Goal: Find specific page/section: Find specific page/section

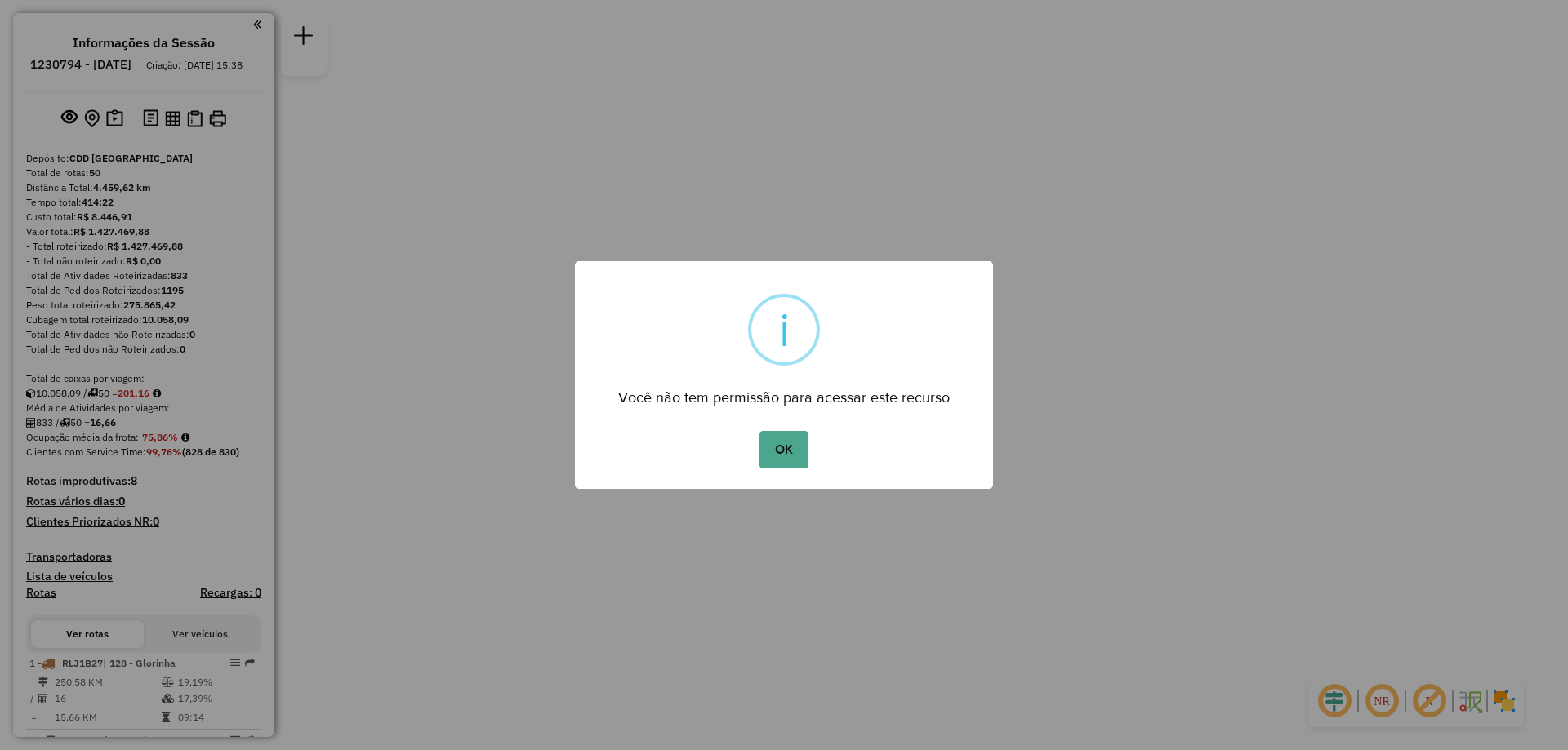
drag, startPoint x: 797, startPoint y: 453, endPoint x: 1098, endPoint y: 443, distance: 301.2
click at [801, 455] on button "OK" at bounding box center [784, 449] width 48 height 38
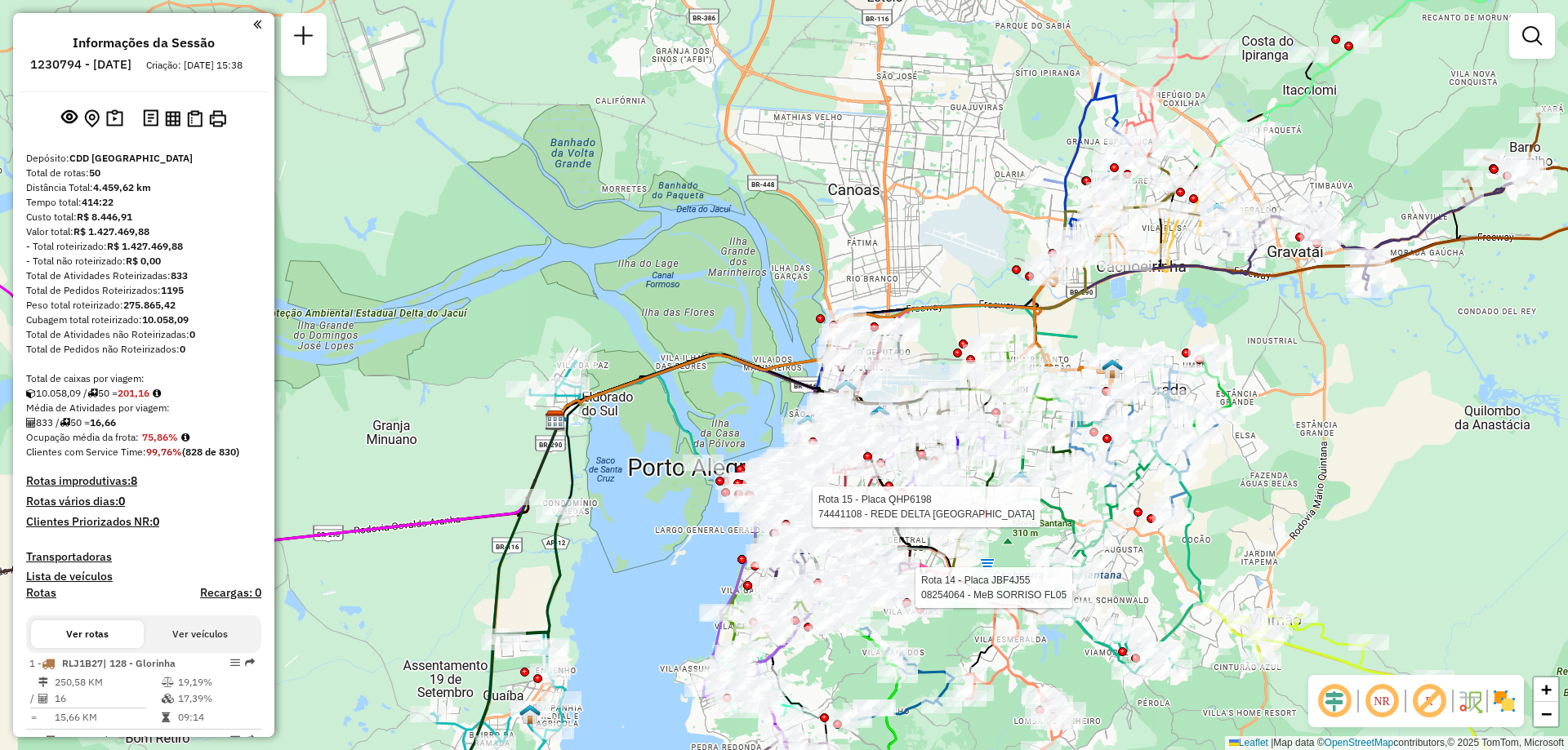
click at [1514, 30] on div at bounding box center [1531, 36] width 46 height 46
click at [1527, 47] on link at bounding box center [1531, 36] width 32 height 32
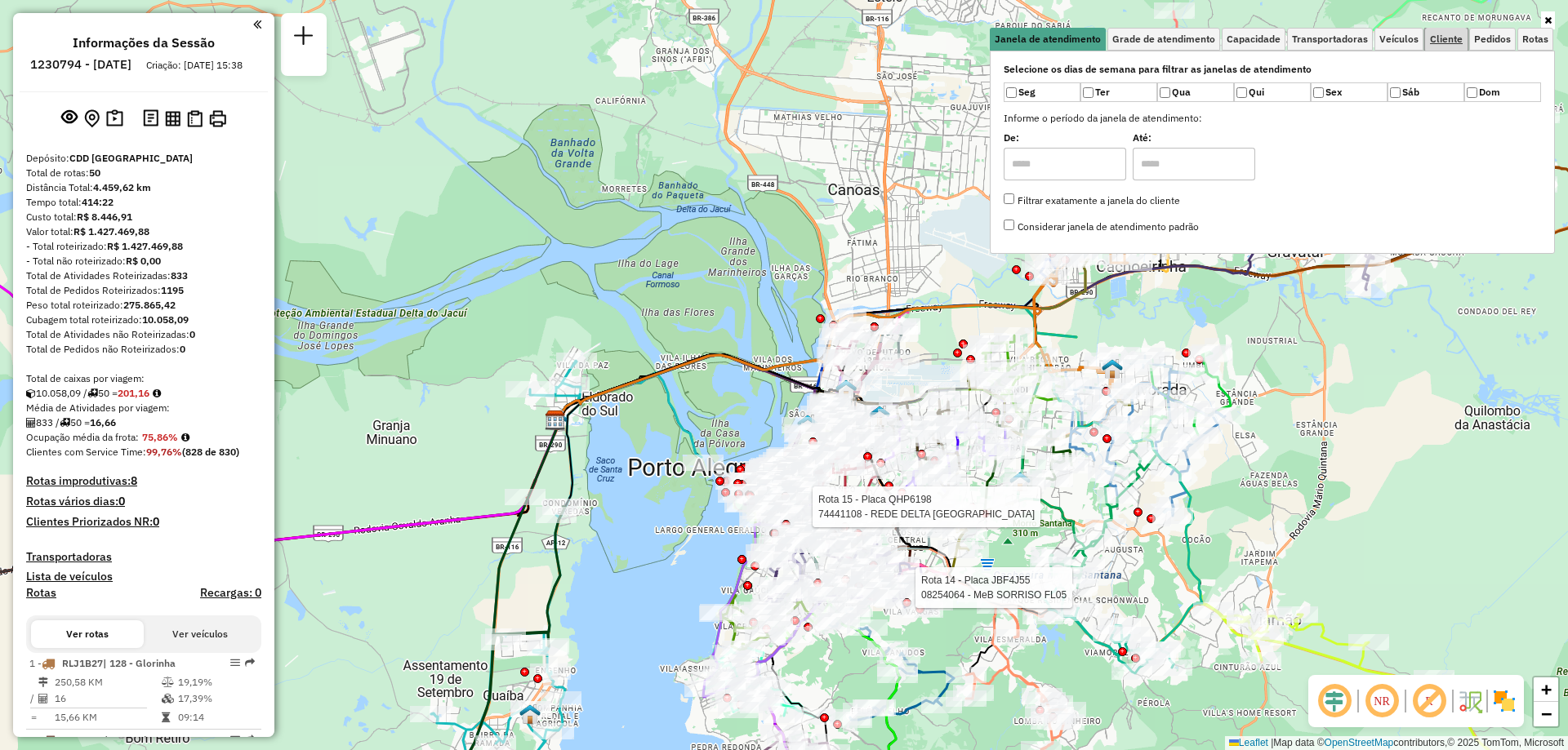
click at [1435, 40] on span "Cliente" at bounding box center [1446, 39] width 32 height 10
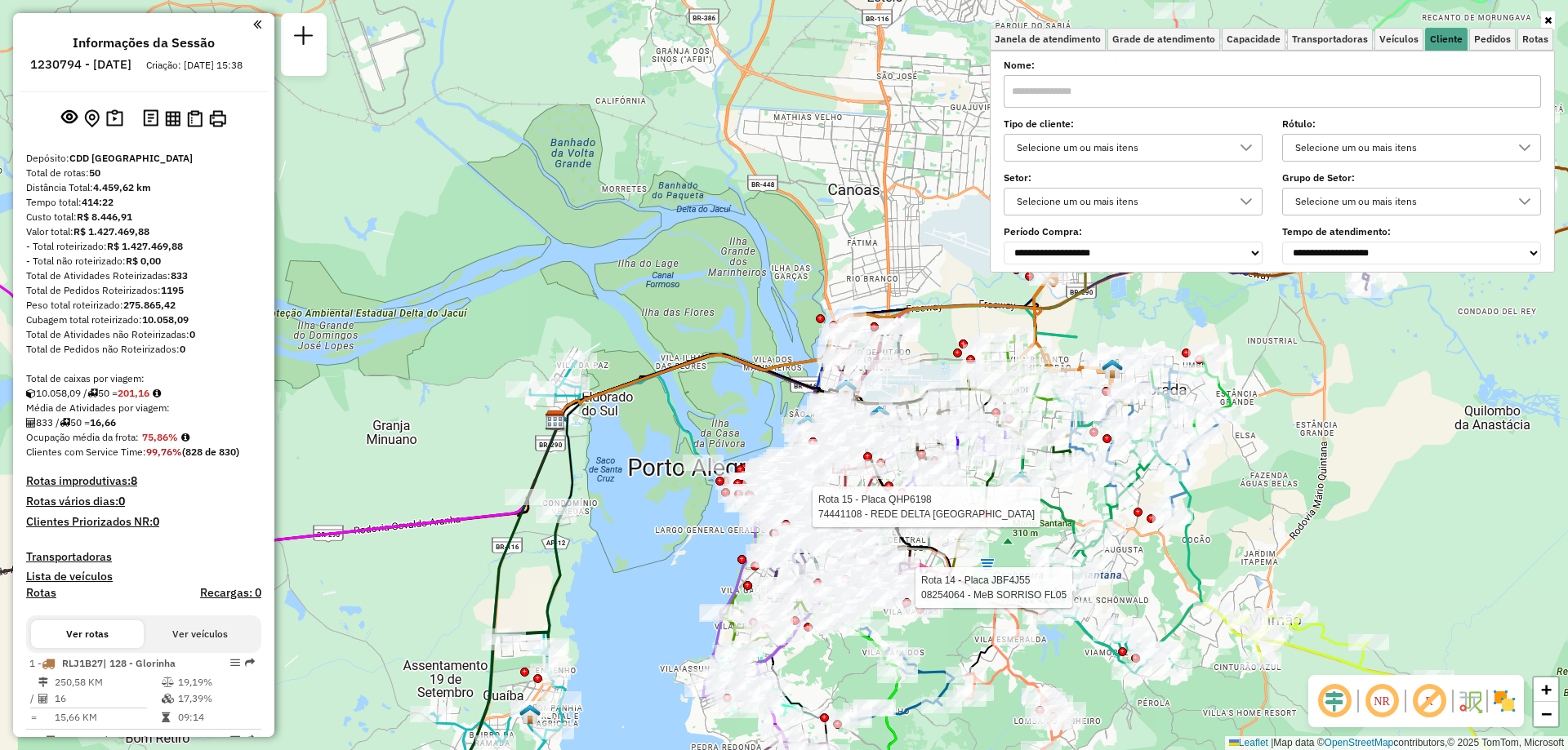
click at [1063, 93] on input "text" at bounding box center [1272, 92] width 538 height 32
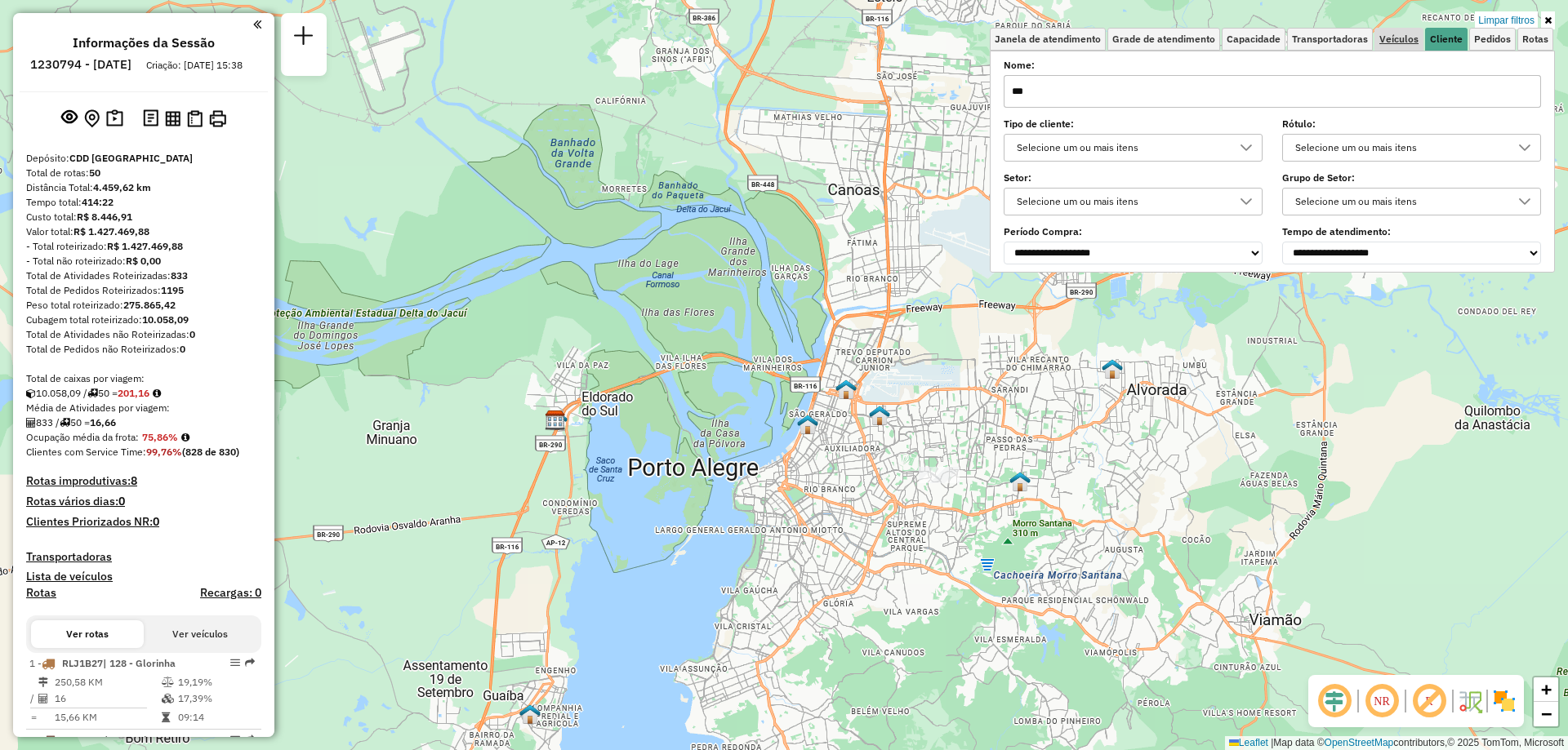
type input "***"
click at [1403, 44] on span "Veículos" at bounding box center [1398, 39] width 39 height 10
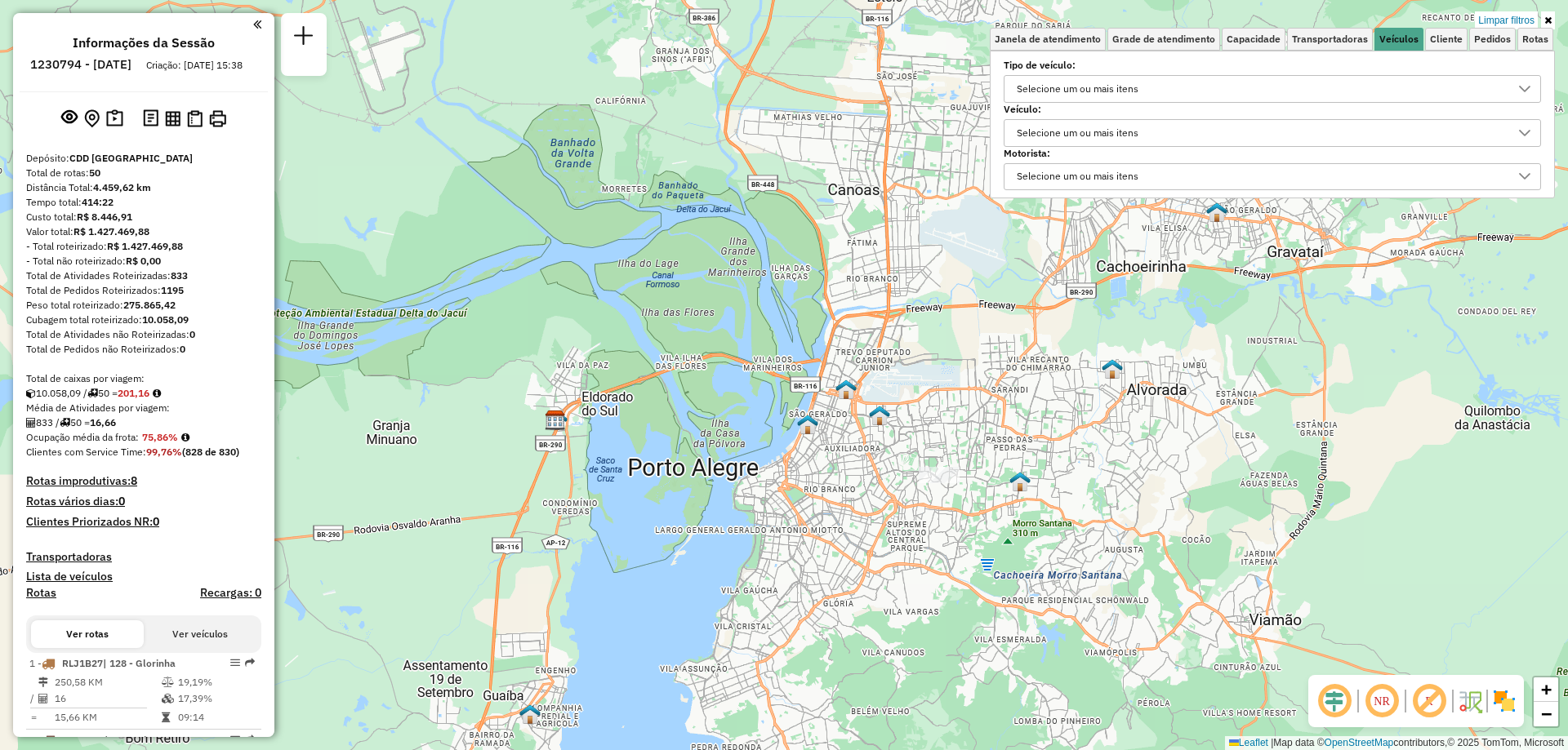
click at [1081, 86] on div "Selecione um ou mais itens" at bounding box center [1077, 89] width 133 height 26
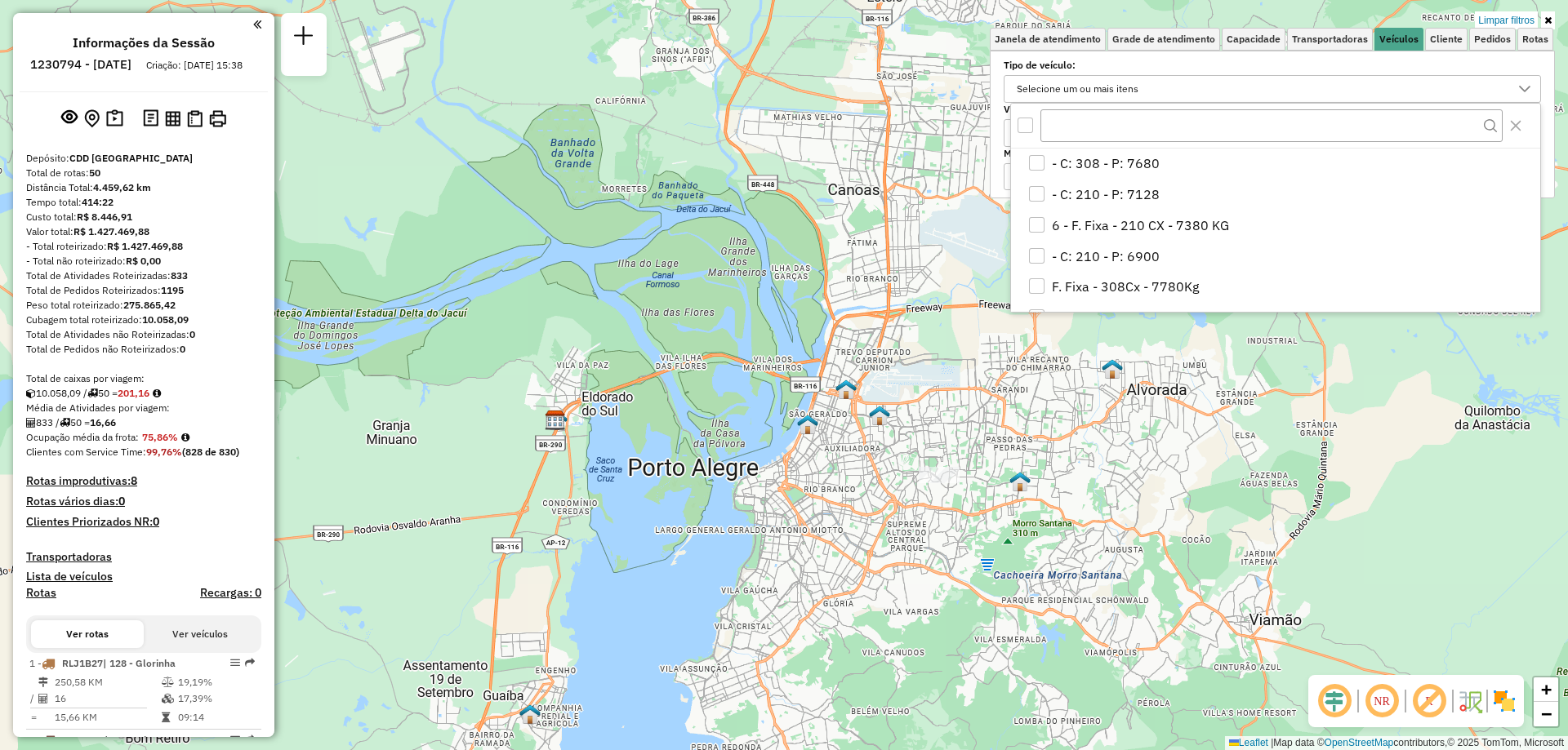
click at [1082, 80] on div "Selecione um ou mais itens" at bounding box center [1077, 89] width 133 height 26
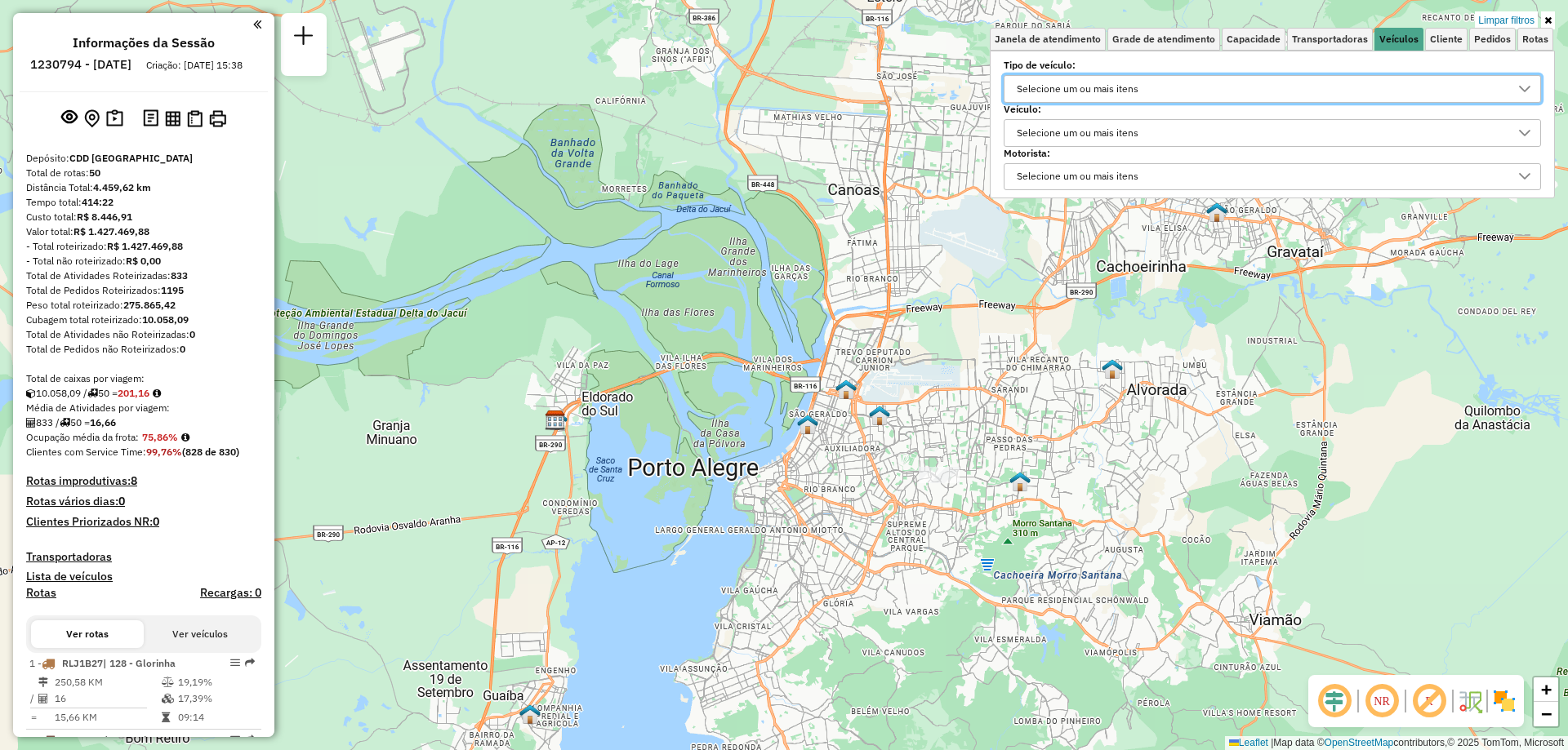
click at [1071, 125] on div "Selecione um ou mais itens" at bounding box center [1077, 133] width 133 height 26
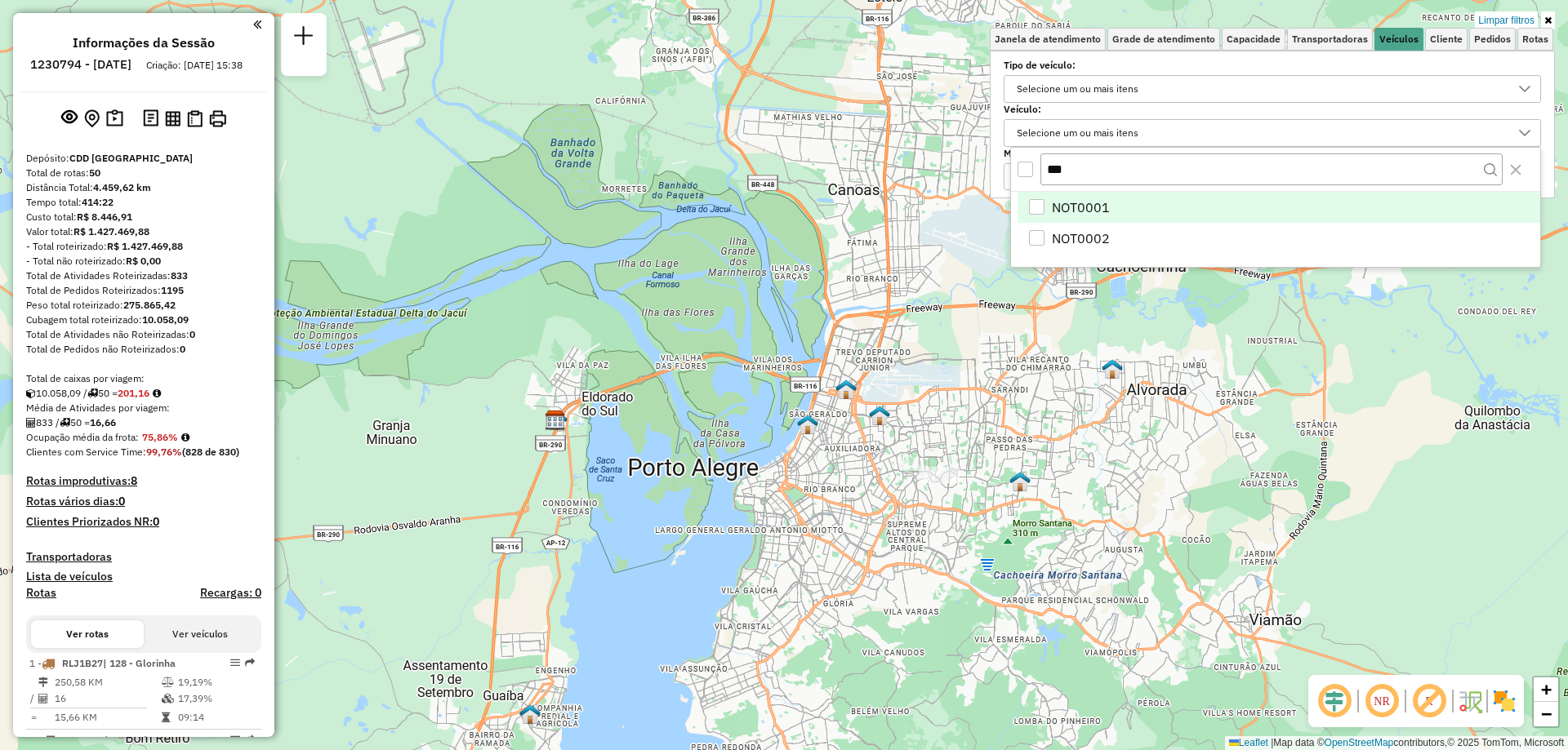
type input "***"
click at [1029, 210] on div "NOT0001" at bounding box center [1036, 206] width 15 height 15
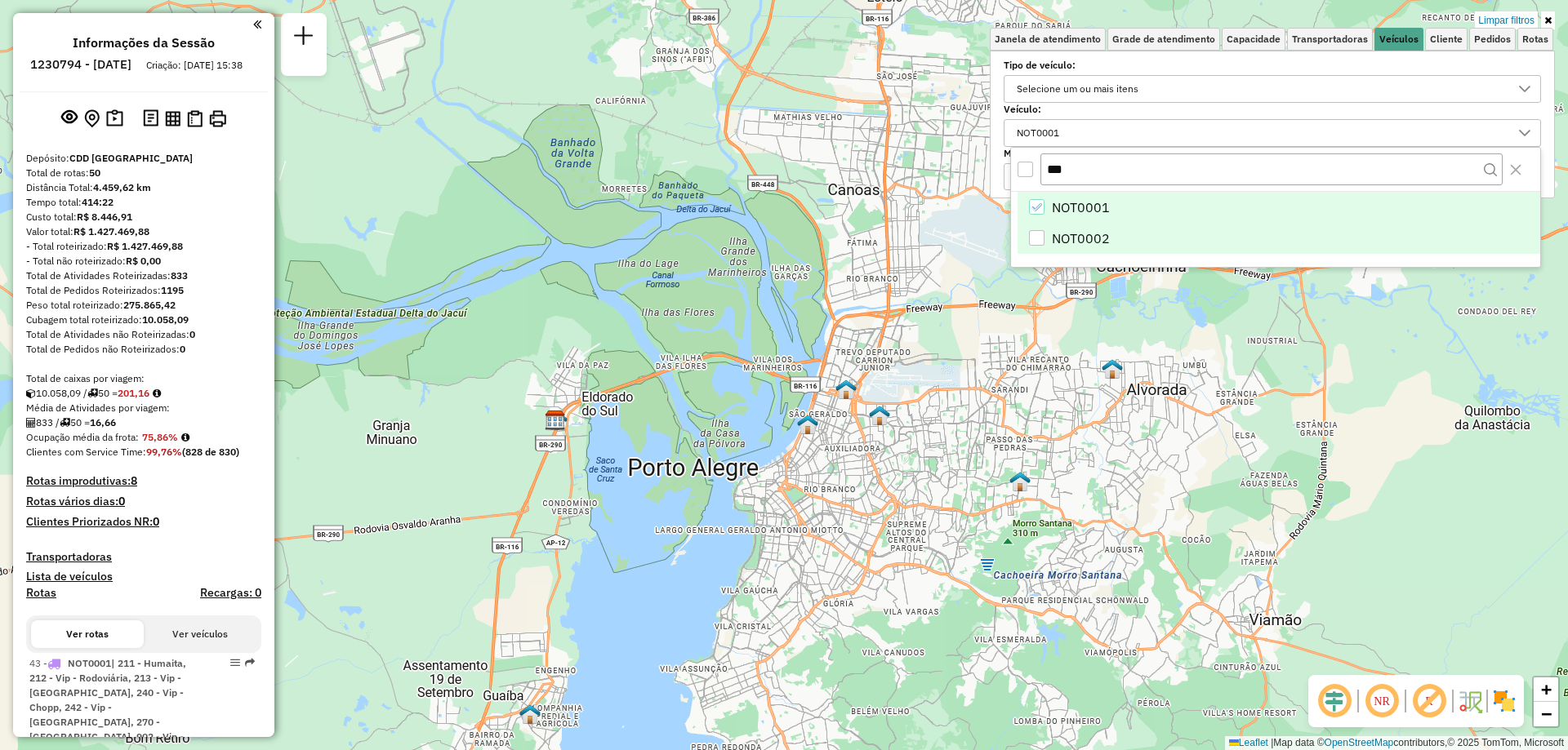
click at [1038, 241] on div "NOT0002" at bounding box center [1036, 238] width 15 height 15
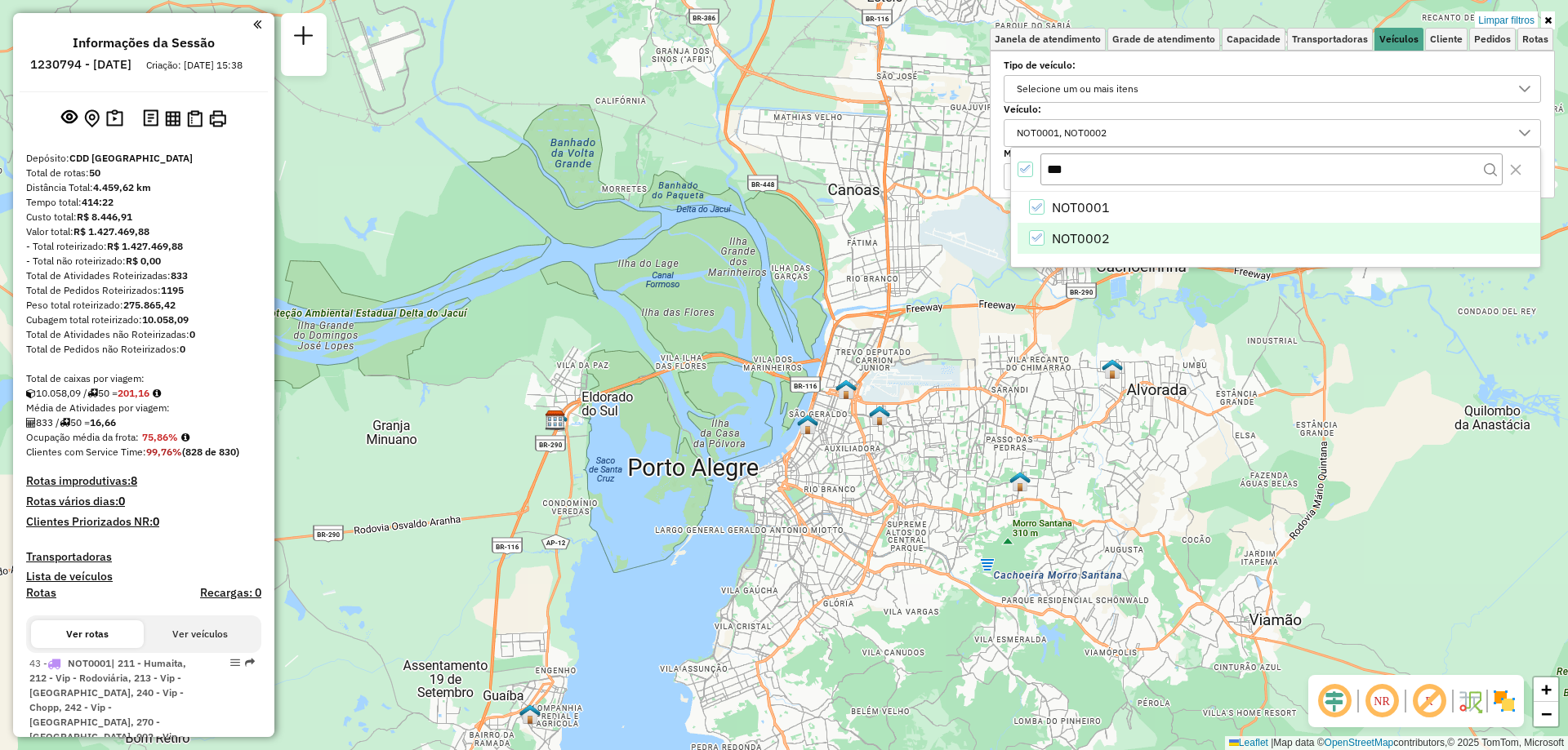
click at [1545, 13] on link at bounding box center [1547, 21] width 13 height 18
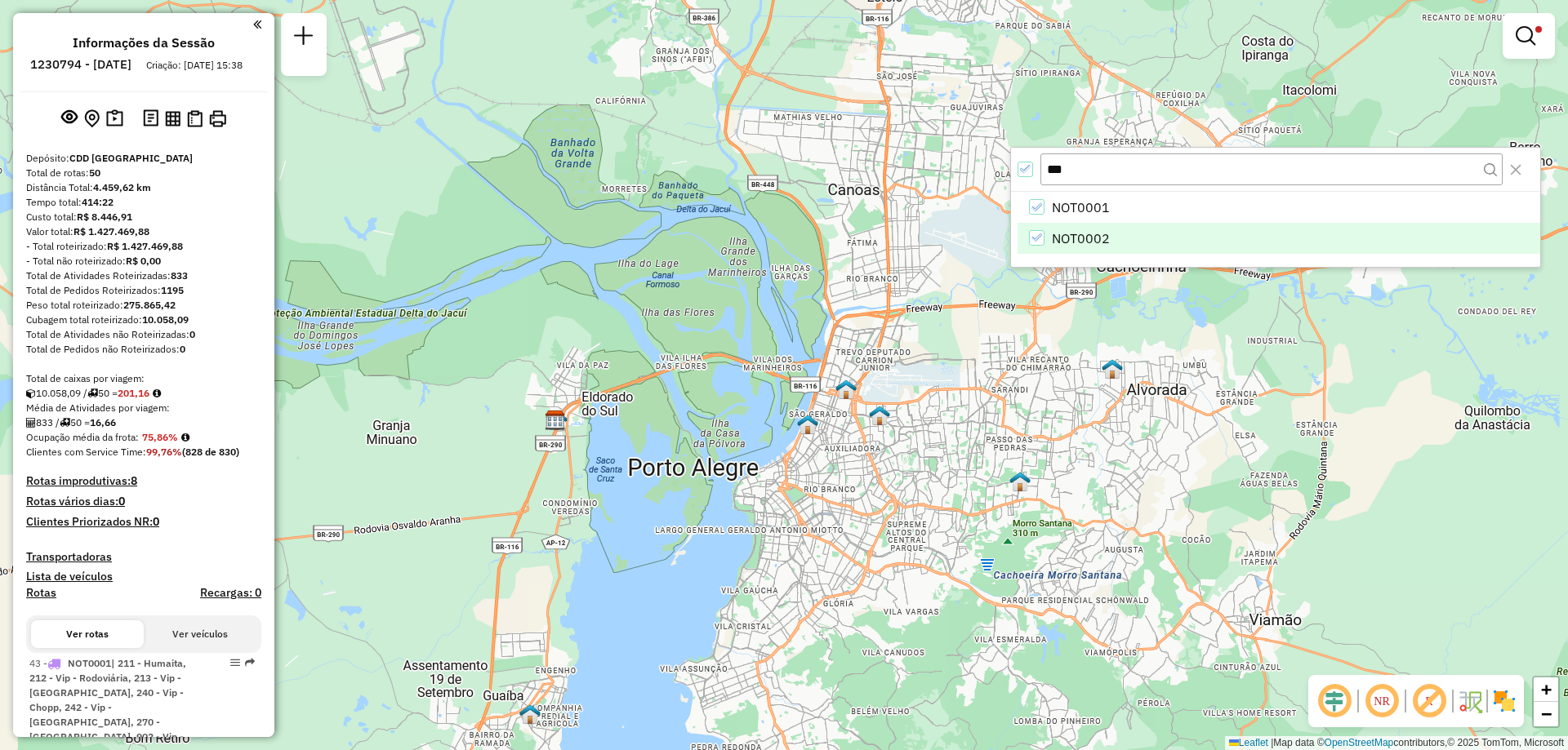
click at [1161, 420] on div "Limpar filtros Janela de atendimento Grade de atendimento Capacidade Transporta…" at bounding box center [784, 375] width 1568 height 750
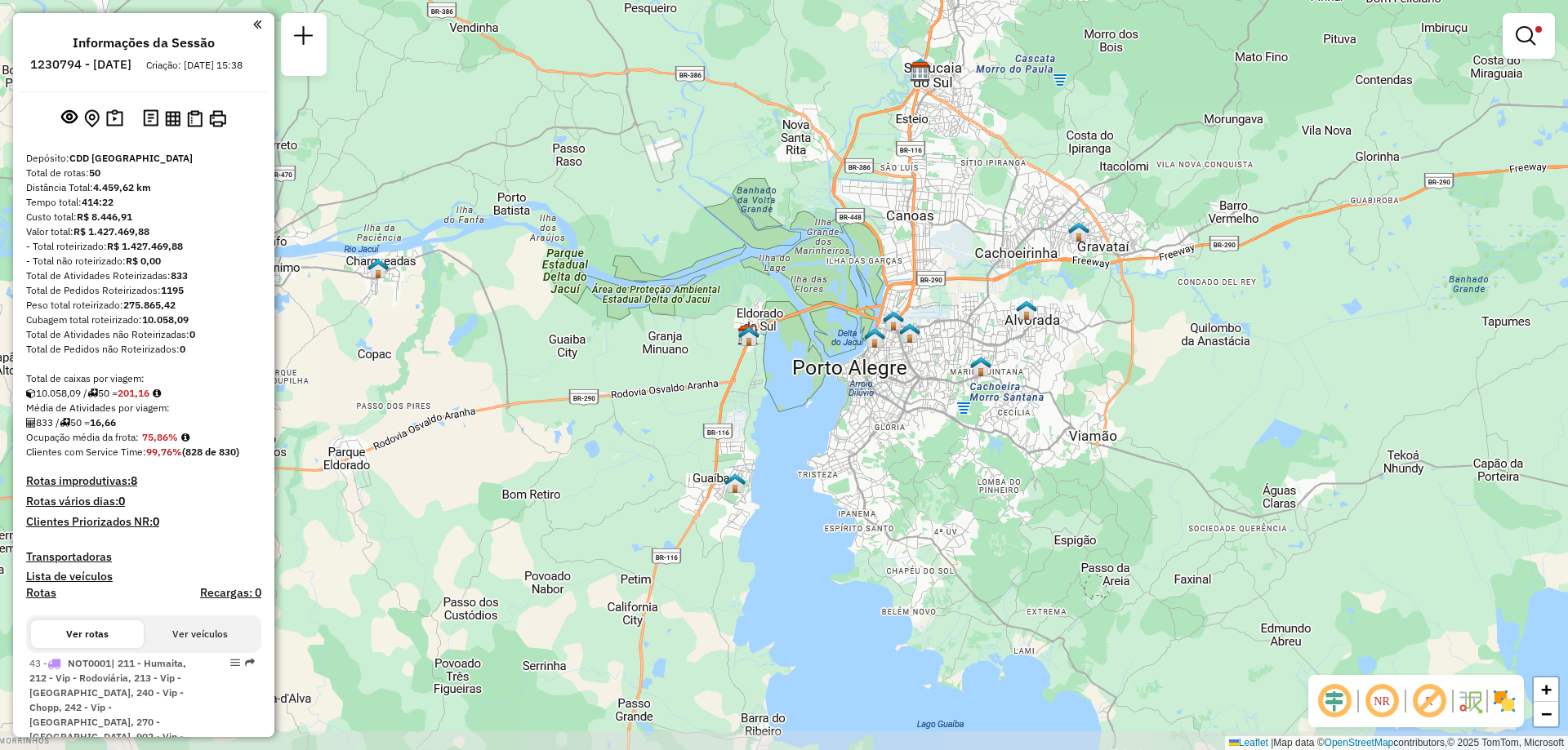
drag, startPoint x: 854, startPoint y: 566, endPoint x: 887, endPoint y: 452, distance: 118.7
click at [887, 452] on div "Limpar filtros Janela de atendimento Grade de atendimento Capacidade Transporta…" at bounding box center [784, 375] width 1568 height 750
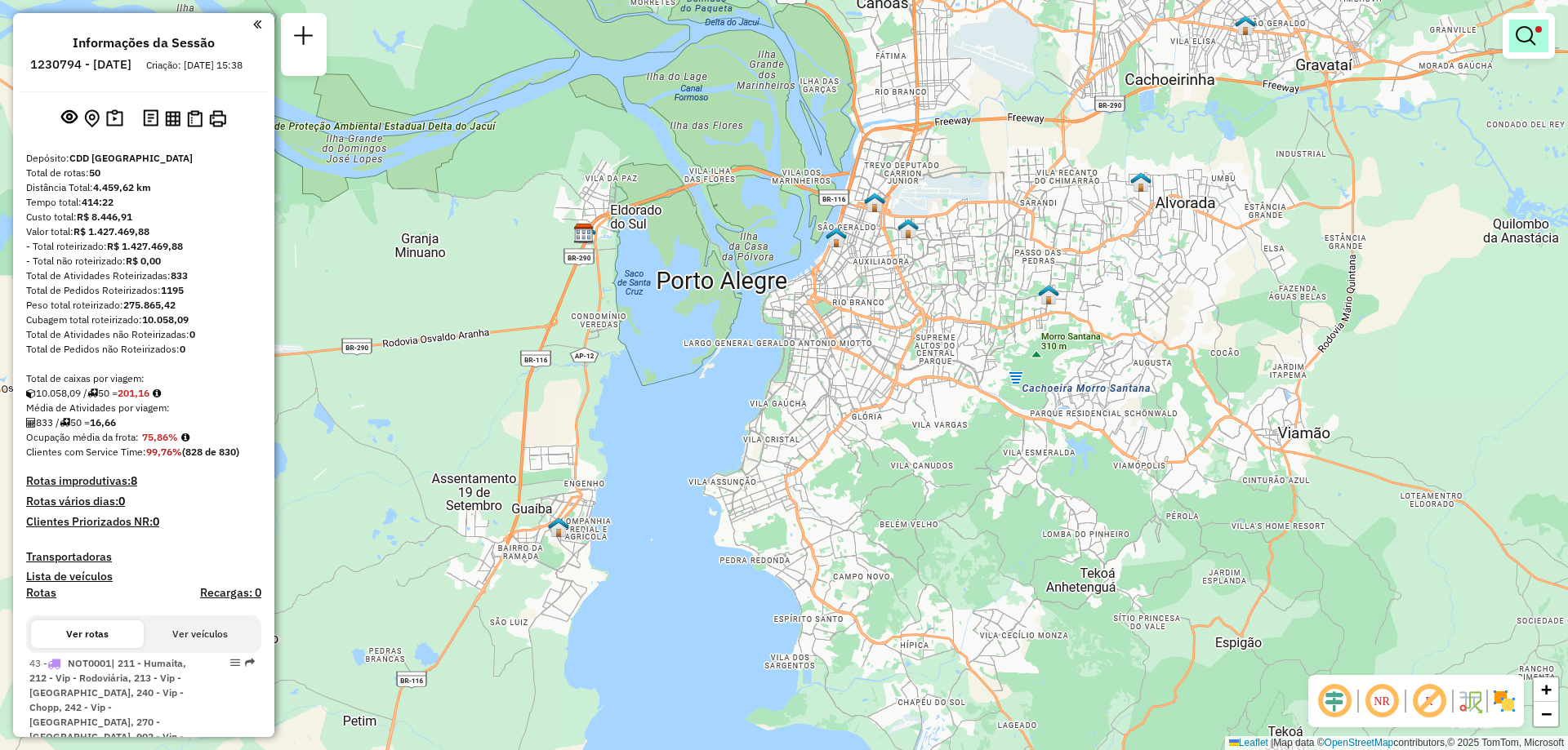
click at [1537, 50] on link at bounding box center [1529, 36] width 39 height 32
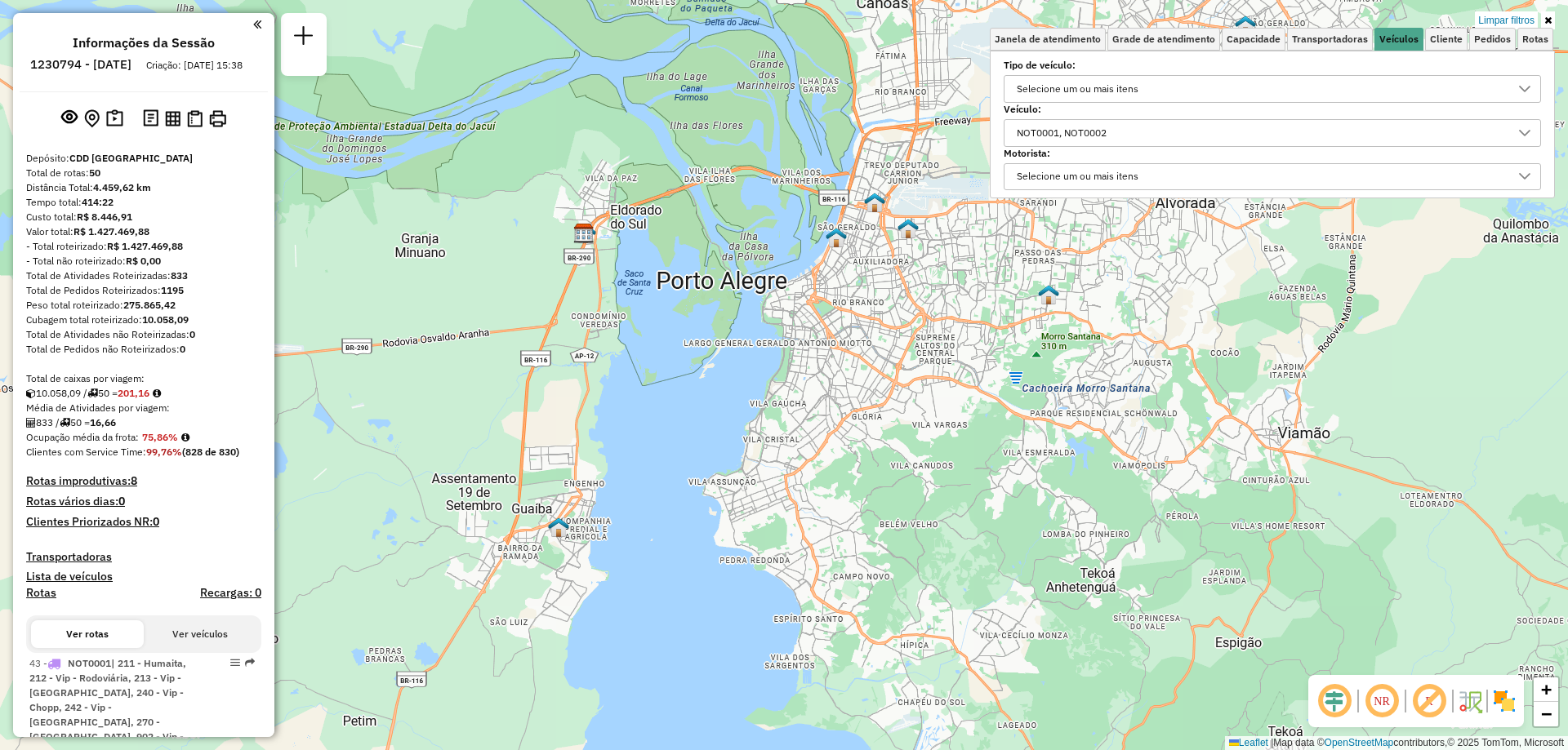
click at [1487, 131] on div "NOT0001, NOT0002" at bounding box center [1259, 133] width 498 height 26
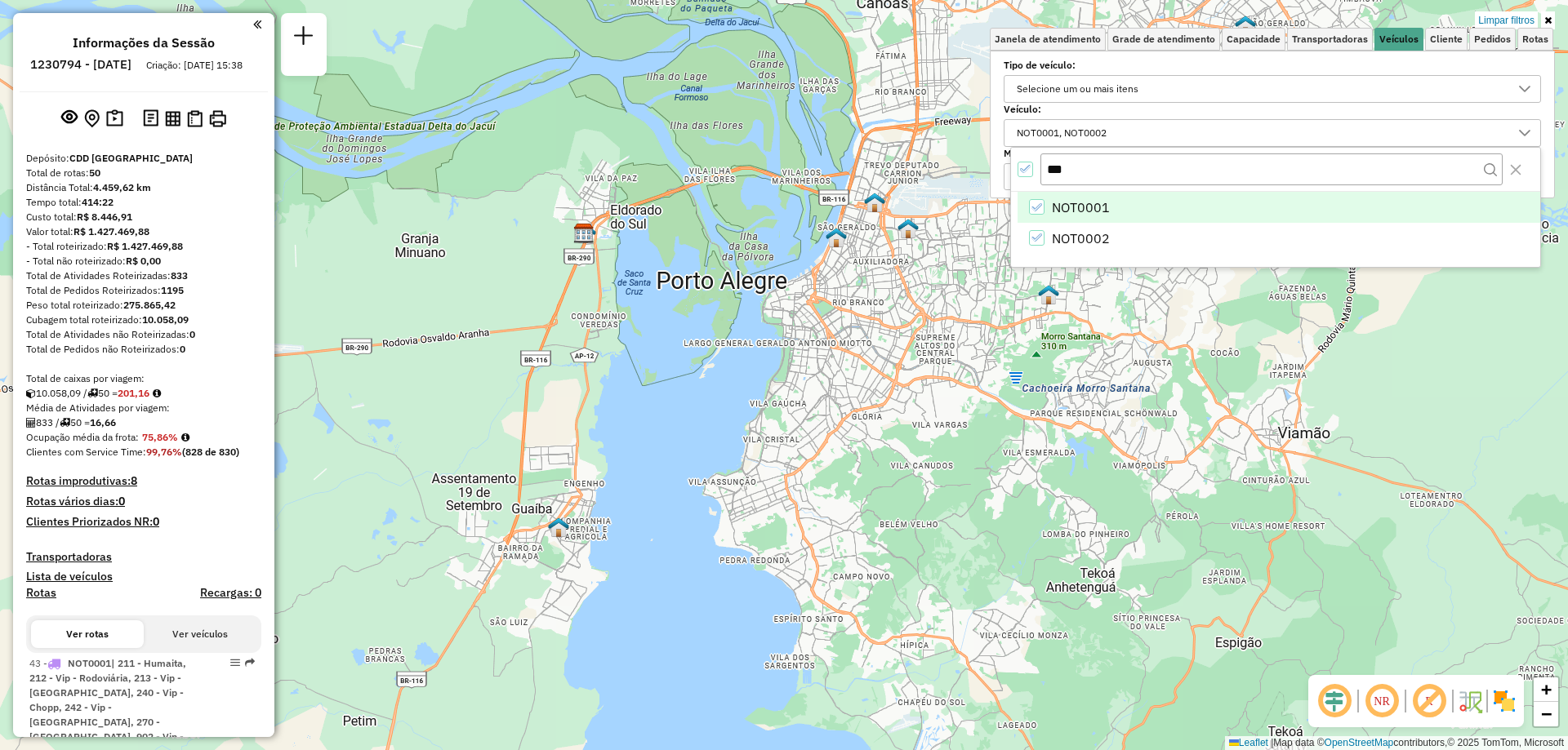
click at [1026, 163] on icon "All items selected" at bounding box center [1025, 169] width 12 height 12
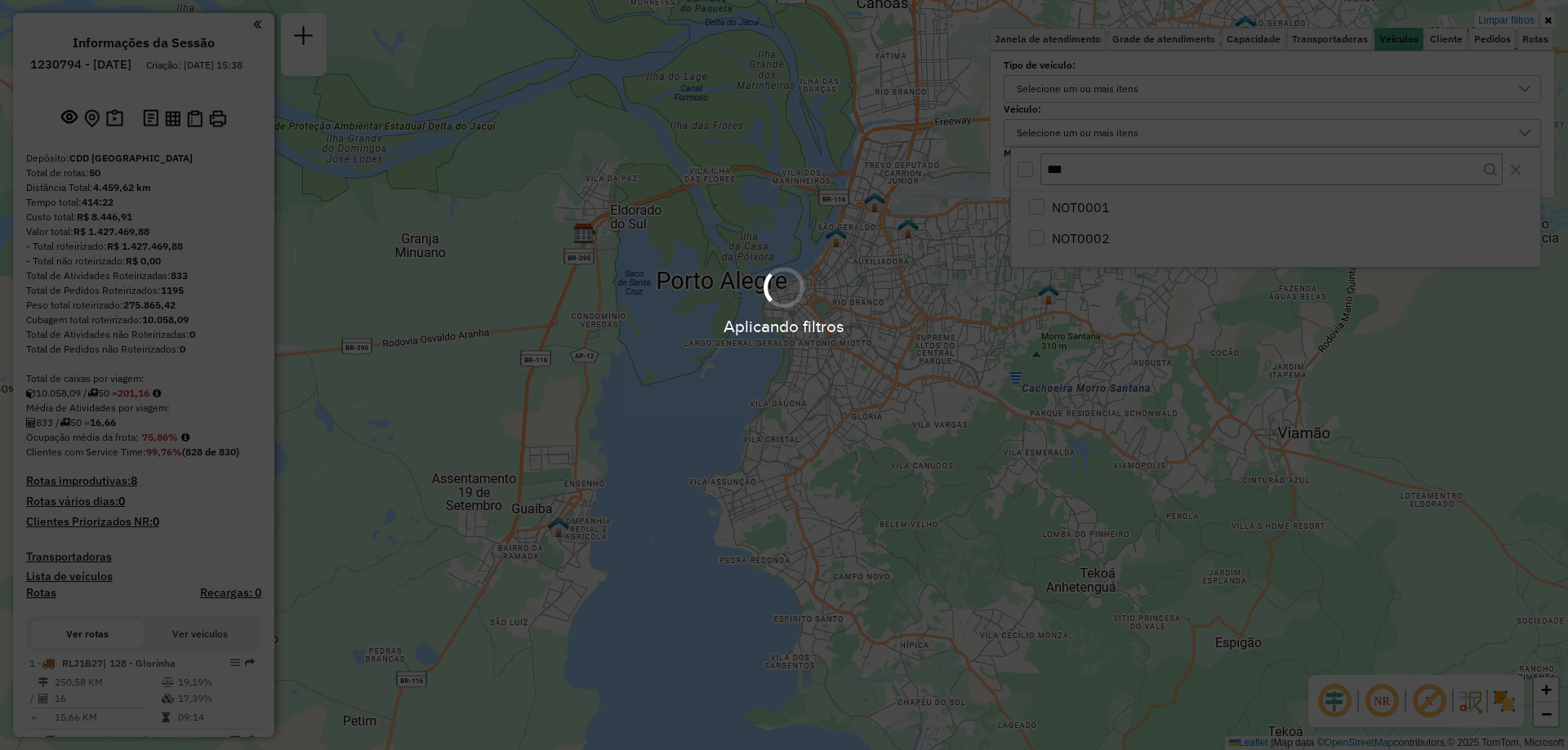
click at [991, 357] on hb-app "Aplicando filtros Pop-up bloqueado! Seu navegador bloqueou automáticamente a ab…" at bounding box center [784, 375] width 1568 height 750
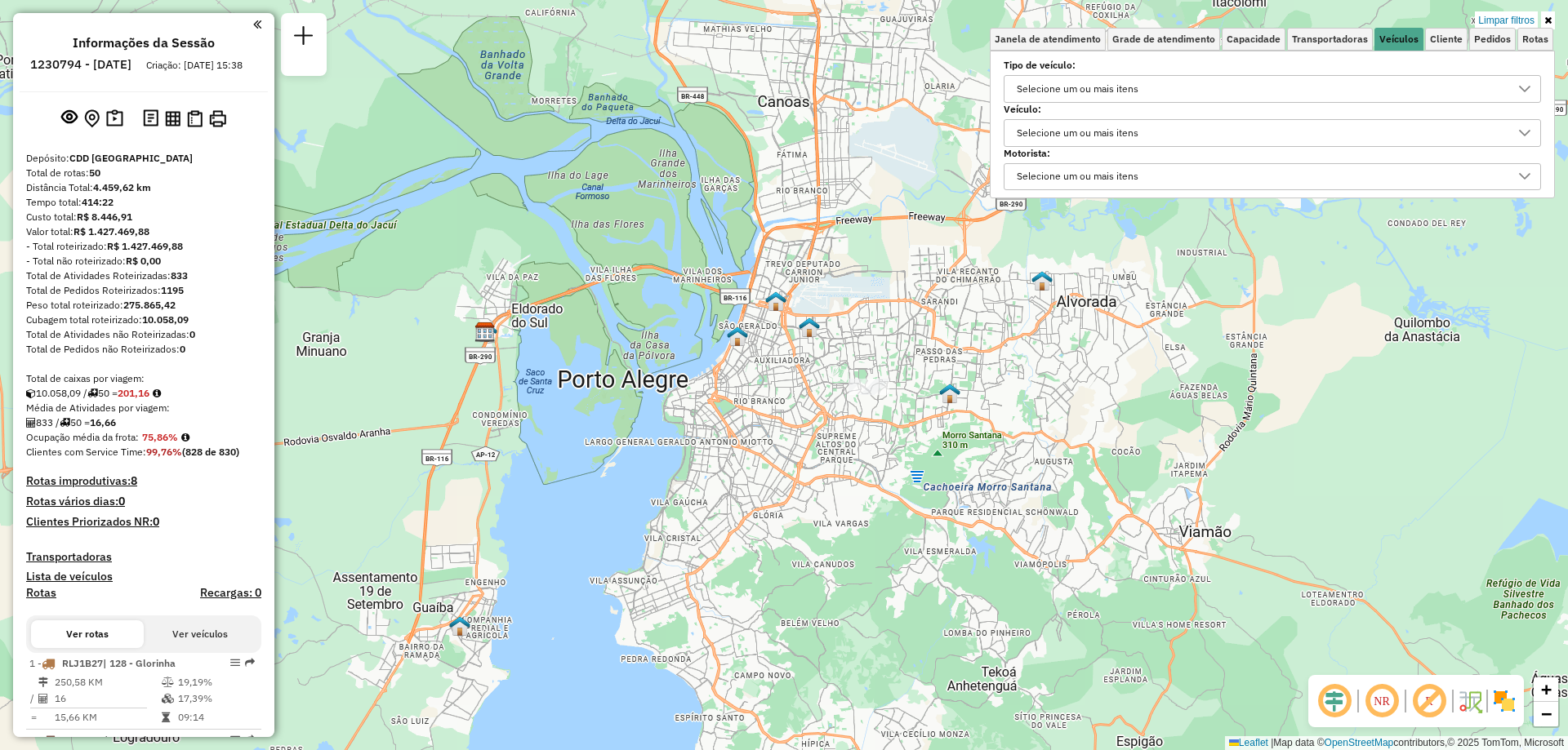
drag, startPoint x: 1152, startPoint y: 314, endPoint x: 1090, endPoint y: 397, distance: 103.6
click at [1090, 397] on div "Limpar filtros Janela de atendimento Grade de atendimento Capacidade Transporta…" at bounding box center [784, 375] width 1568 height 750
click at [1549, 15] on icon at bounding box center [1547, 20] width 7 height 10
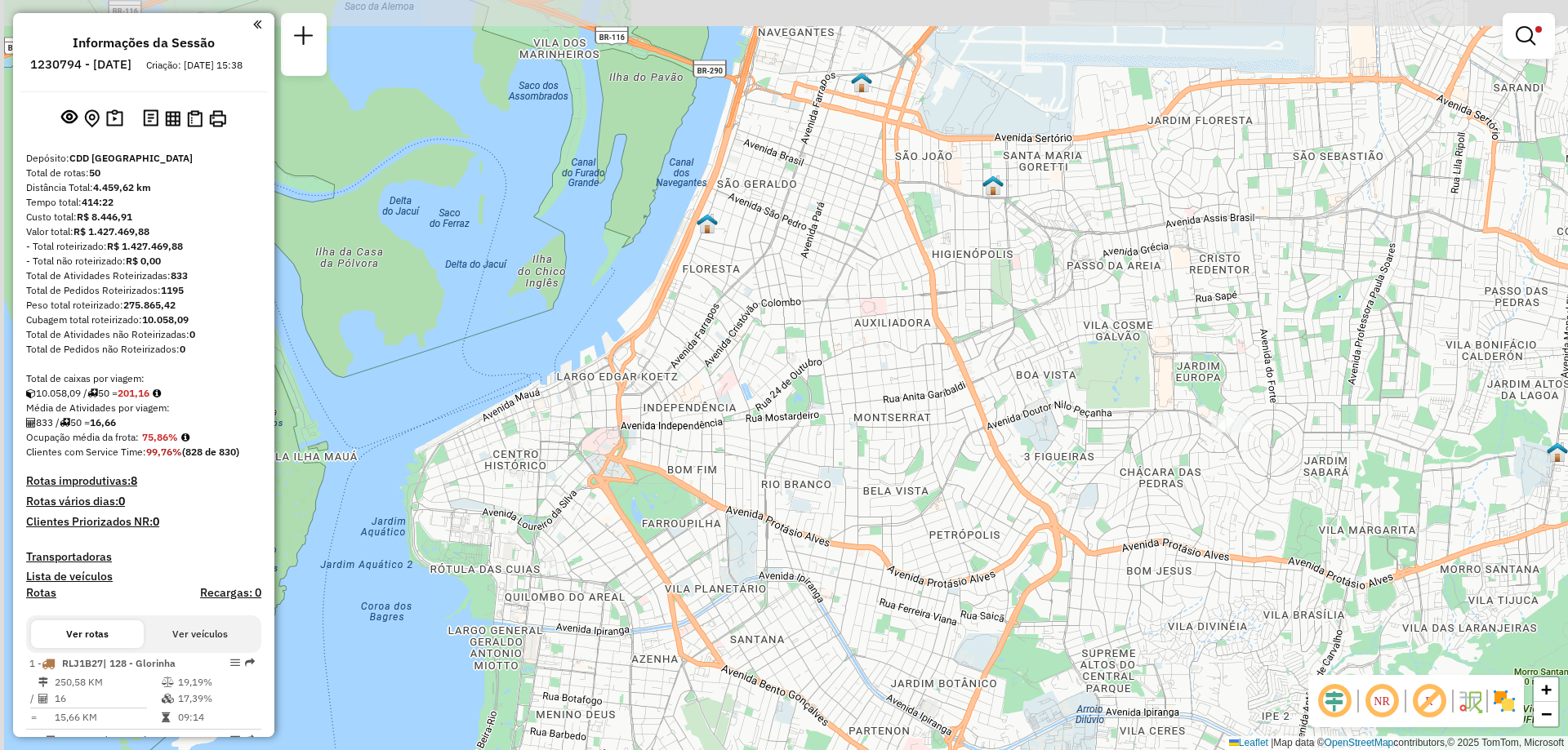
drag, startPoint x: 686, startPoint y: 420, endPoint x: 857, endPoint y: 487, distance: 183.7
click at [857, 487] on div "Limpar filtros Janela de atendimento Grade de atendimento Capacidade Transporta…" at bounding box center [784, 375] width 1568 height 750
